Goal: Task Accomplishment & Management: Complete application form

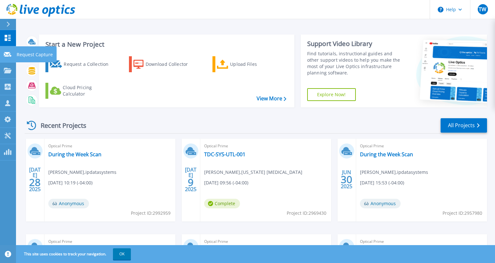
click at [7, 51] on link "Request Capture Request Capture" at bounding box center [8, 54] width 16 height 16
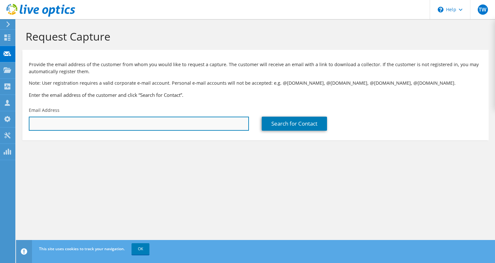
click at [118, 123] on input "text" at bounding box center [139, 124] width 220 height 14
drag, startPoint x: 73, startPoint y: 124, endPoint x: -4, endPoint y: 121, distance: 77.8
click at [0, 121] on html "TW Partner Team Member Tom Whiteside tom.whiteside@ipdatasystems.com ipdatasyst…" at bounding box center [247, 131] width 495 height 263
paste input "gmurrow@lifebridgehealth.org"
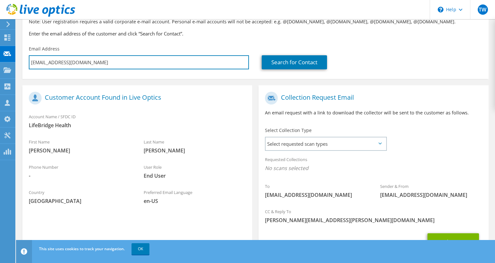
scroll to position [64, 0]
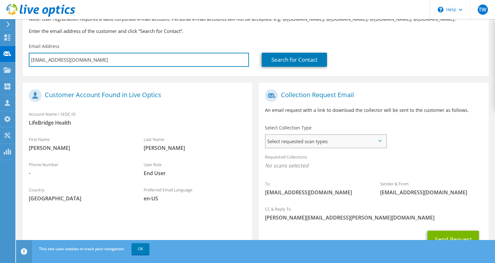
type input "gmurrow@lifebridgehealth.org"
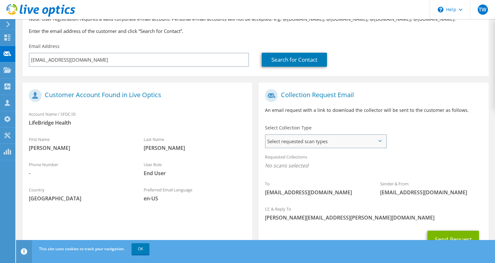
click at [315, 144] on span "Select requested scan types" at bounding box center [325, 141] width 120 height 13
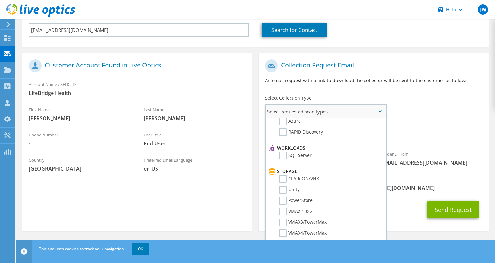
scroll to position [128, 0]
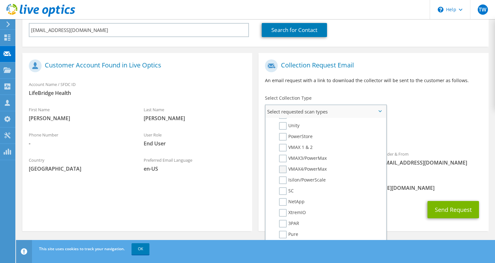
click at [282, 170] on label "VMAX4/PowerMax" at bounding box center [303, 170] width 48 height 8
click at [0, 0] on input "VMAX4/PowerMax" at bounding box center [0, 0] width 0 height 0
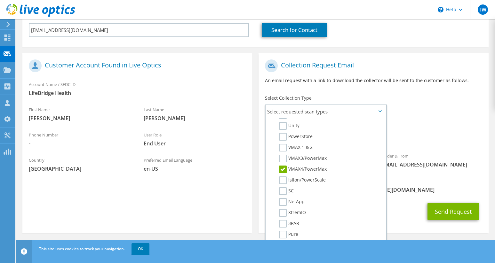
click at [432, 126] on div "Requested Collections No scans selected VMAX4/PowerMax" at bounding box center [373, 134] width 230 height 26
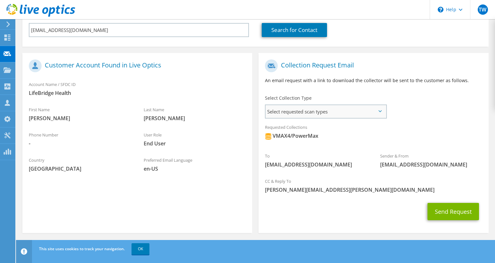
click at [347, 114] on span "Select requested scan types" at bounding box center [325, 111] width 120 height 13
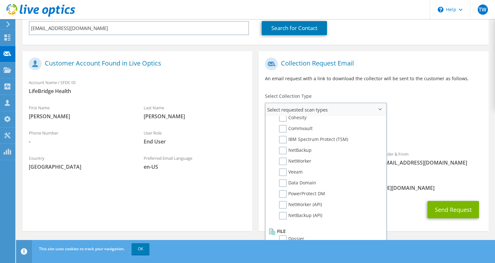
scroll to position [304, 0]
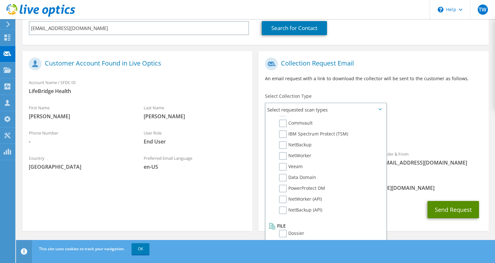
drag, startPoint x: 461, startPoint y: 208, endPoint x: 410, endPoint y: 169, distance: 64.3
click at [410, 194] on section "Collection Request Email An email request with a link to download the collector…" at bounding box center [373, 141] width 230 height 180
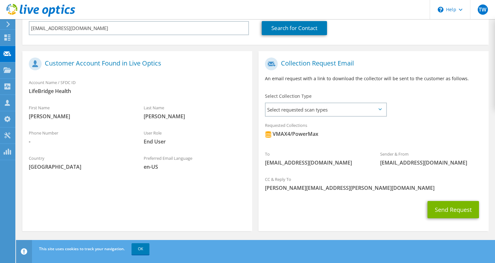
click at [420, 135] on span "VMAX4/PowerMax" at bounding box center [373, 135] width 217 height 11
click at [455, 209] on button "Send Request" at bounding box center [452, 209] width 51 height 17
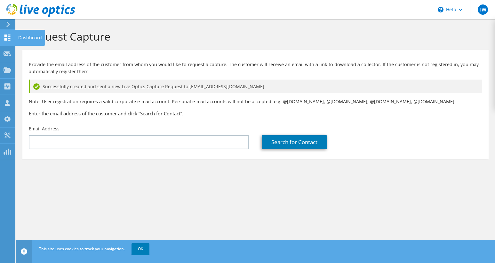
click at [8, 39] on icon at bounding box center [8, 38] width 8 height 6
